Goal: Check status: Check status

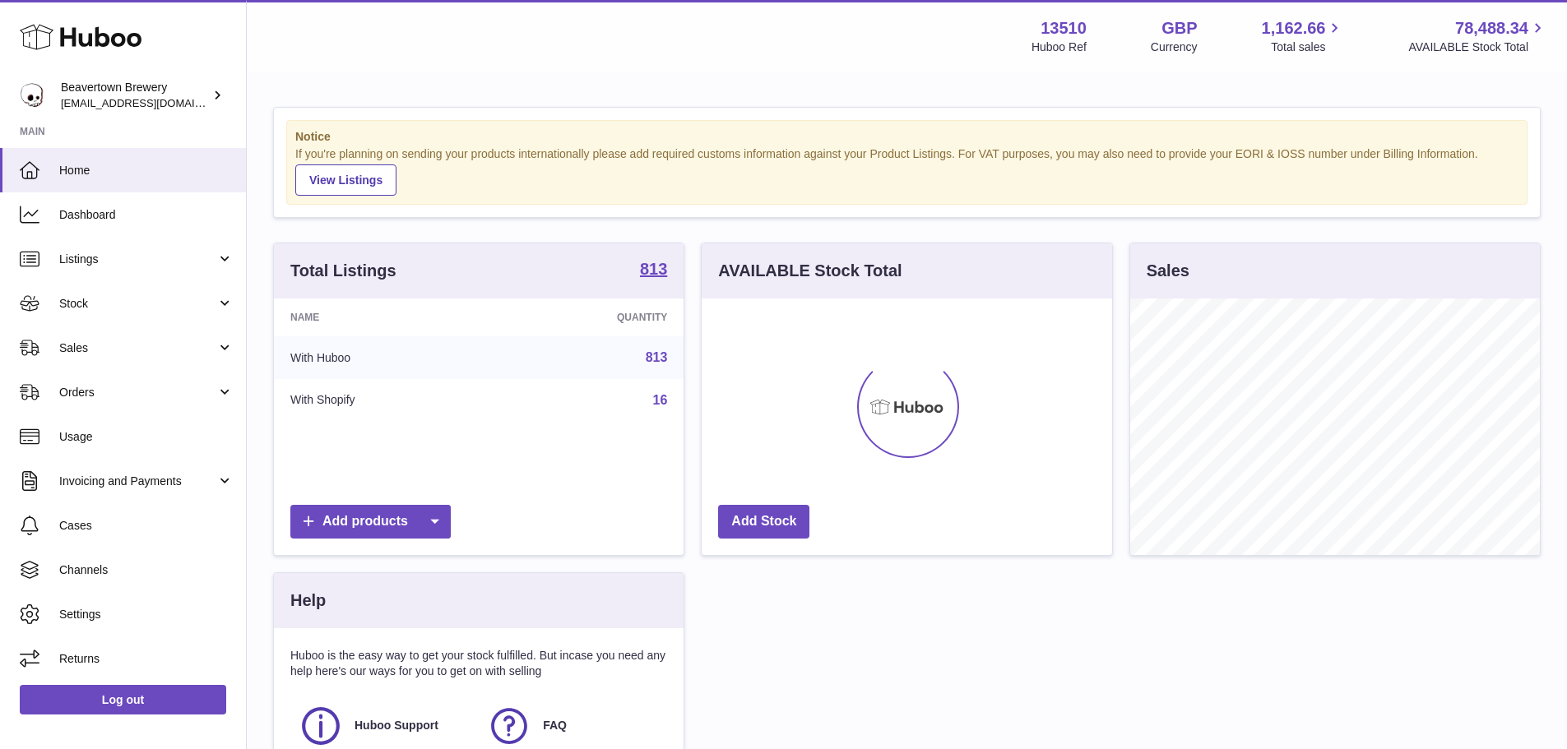
scroll to position [257, 410]
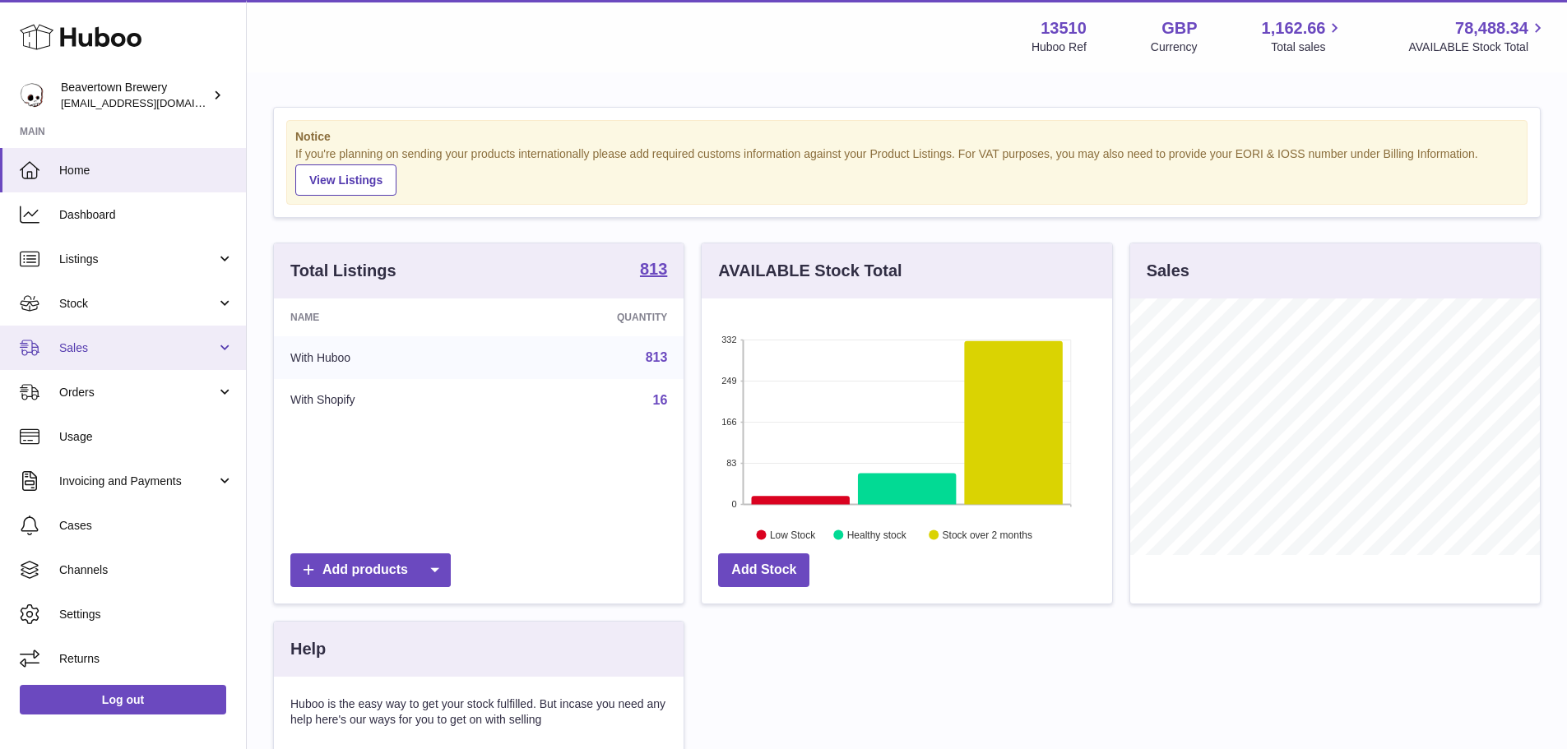
click at [77, 354] on span "Sales" at bounding box center [137, 348] width 157 height 16
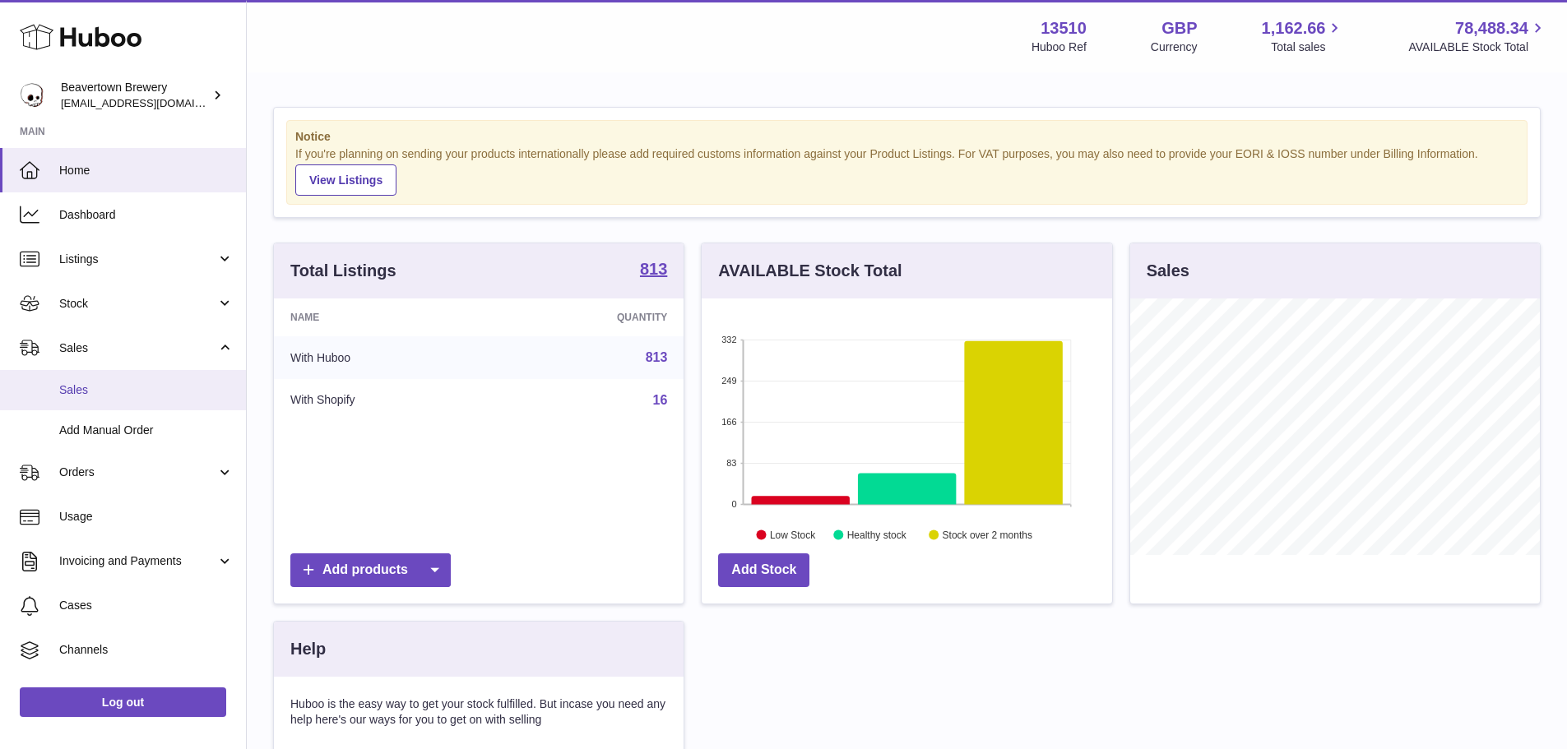
click at [81, 390] on span "Sales" at bounding box center [146, 390] width 174 height 16
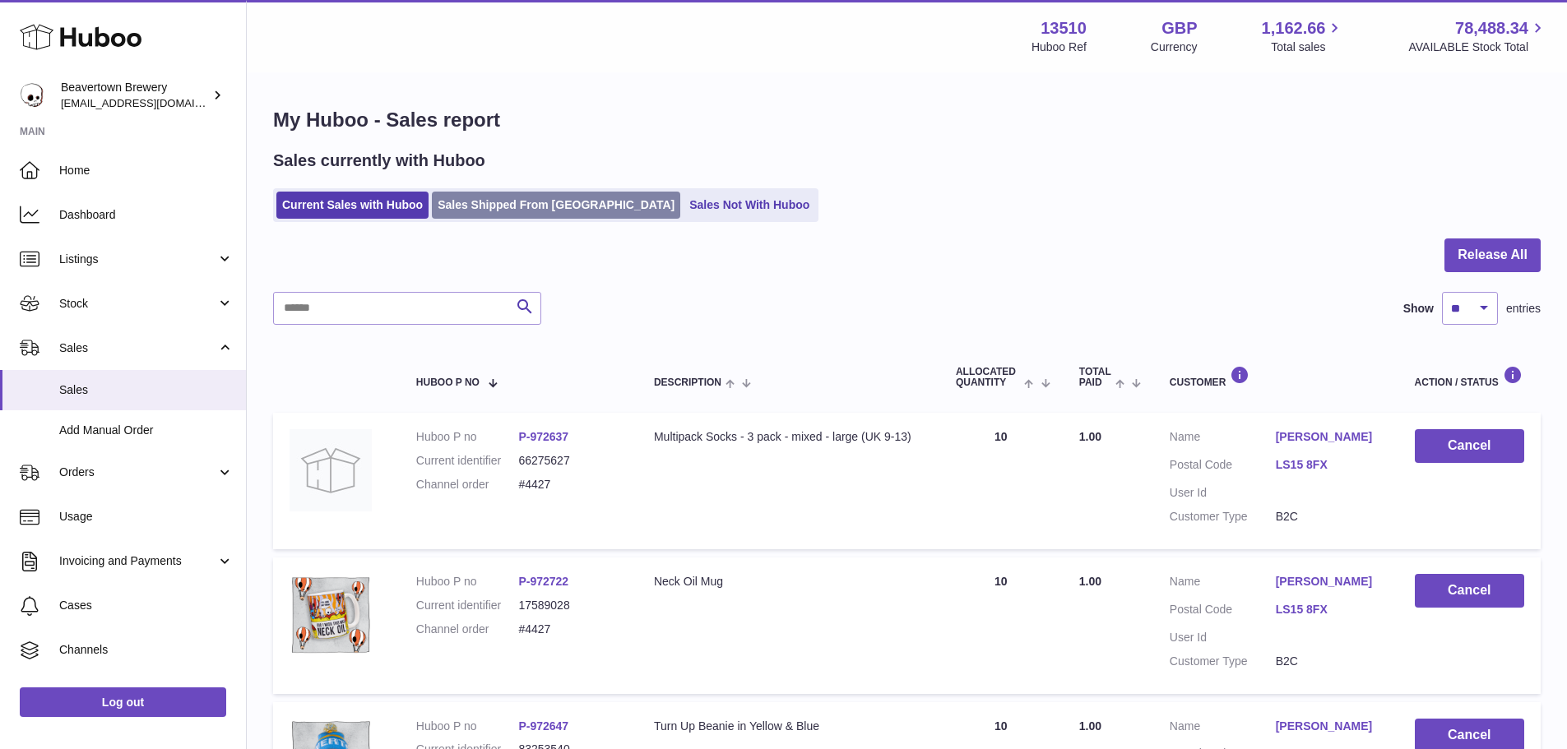
click at [549, 206] on link "Sales Shipped From [GEOGRAPHIC_DATA]" at bounding box center [556, 205] width 248 height 27
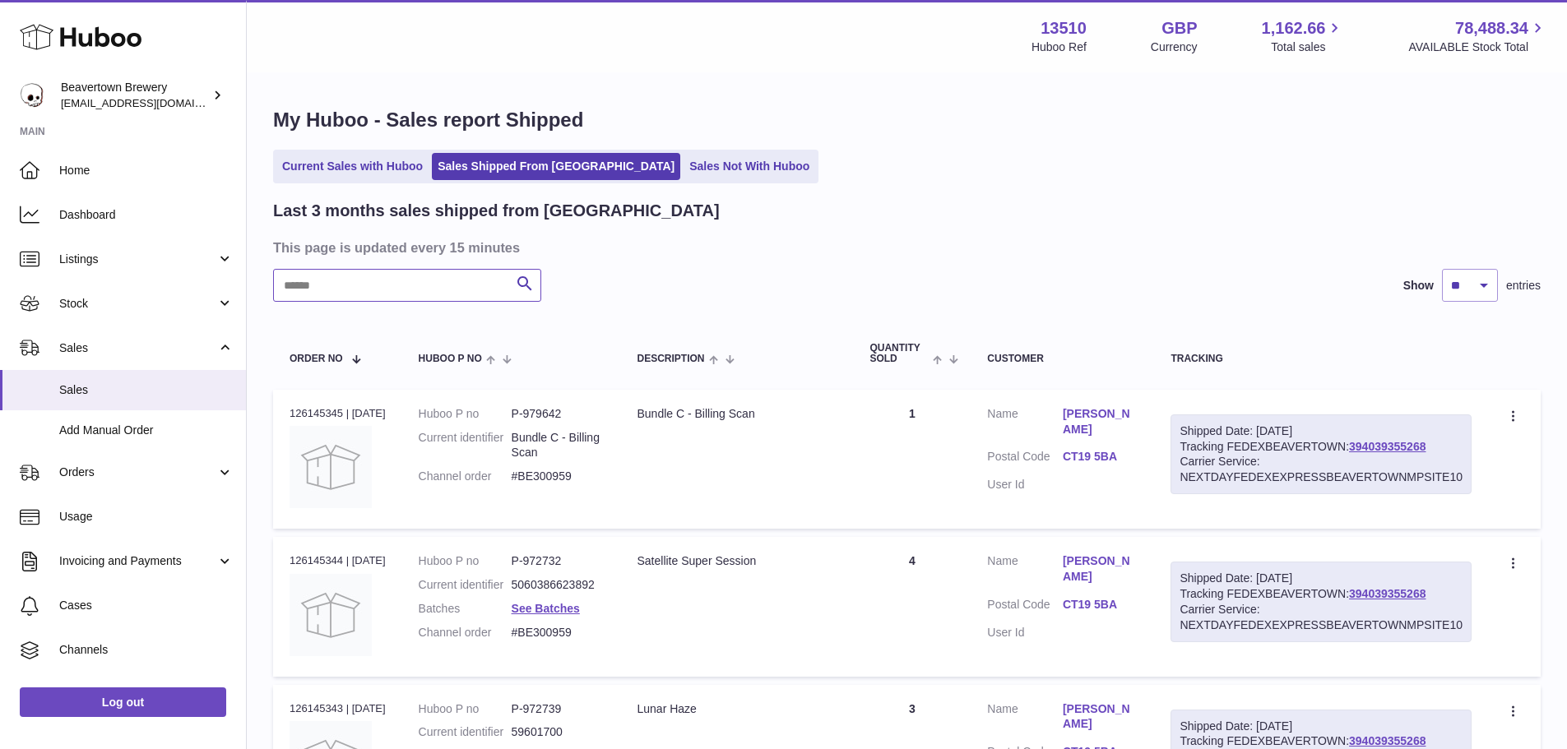
click at [464, 285] on input "text" at bounding box center [407, 285] width 268 height 33
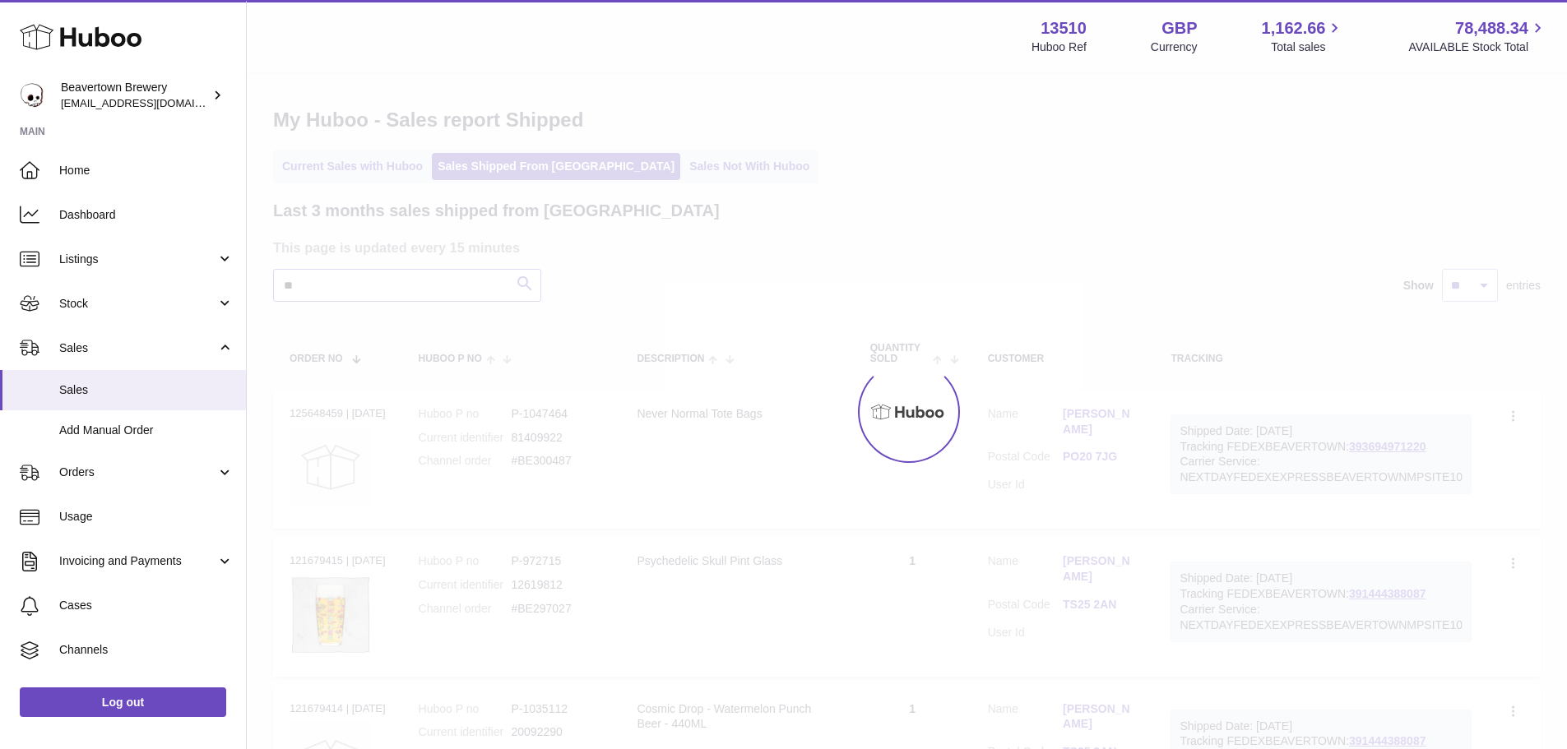
type input "*"
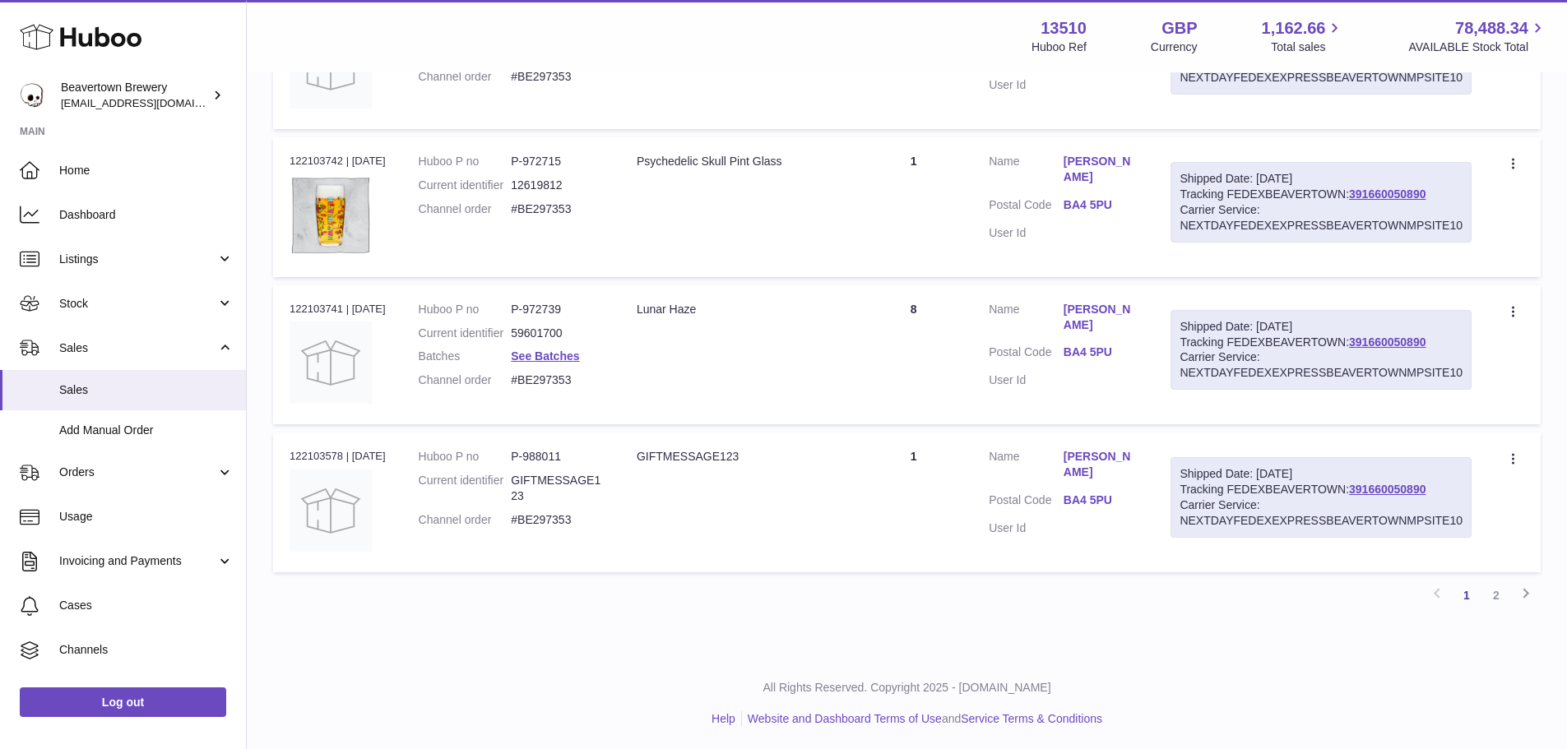
scroll to position [1253, 0]
type input "****"
click at [1494, 590] on link "2" at bounding box center [1496, 593] width 30 height 30
